Goal: Information Seeking & Learning: Learn about a topic

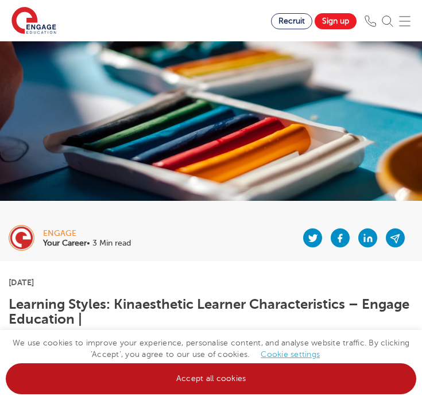
click at [185, 368] on link "Accept all cookies" at bounding box center [211, 378] width 410 height 31
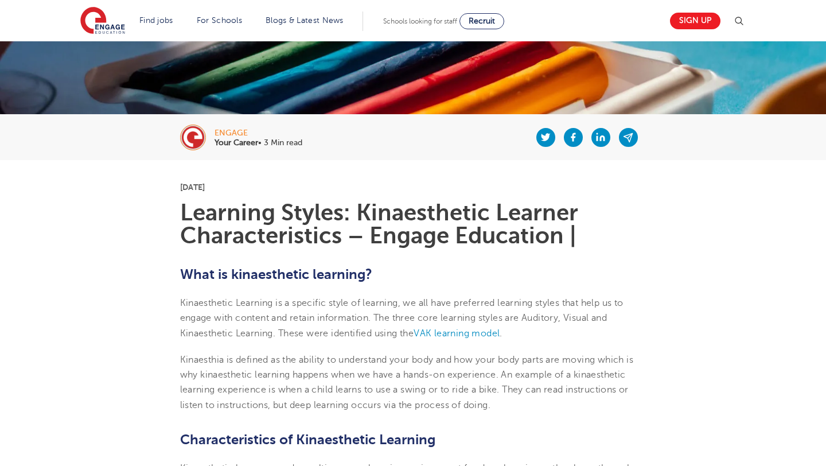
scroll to position [158, 0]
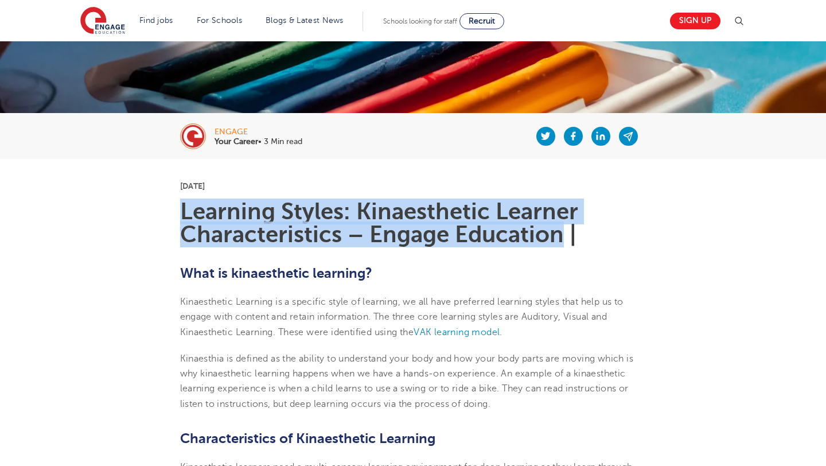
drag, startPoint x: 182, startPoint y: 204, endPoint x: 564, endPoint y: 233, distance: 383.8
click at [421, 233] on h1 "Learning Styles: Kinaesthetic Learner Characteristics – Engage Education |" at bounding box center [413, 223] width 466 height 46
copy h1 "Learning Styles: Kinaesthetic Learner Characteristics – Engage Education"
